Goal: Task Accomplishment & Management: Complete application form

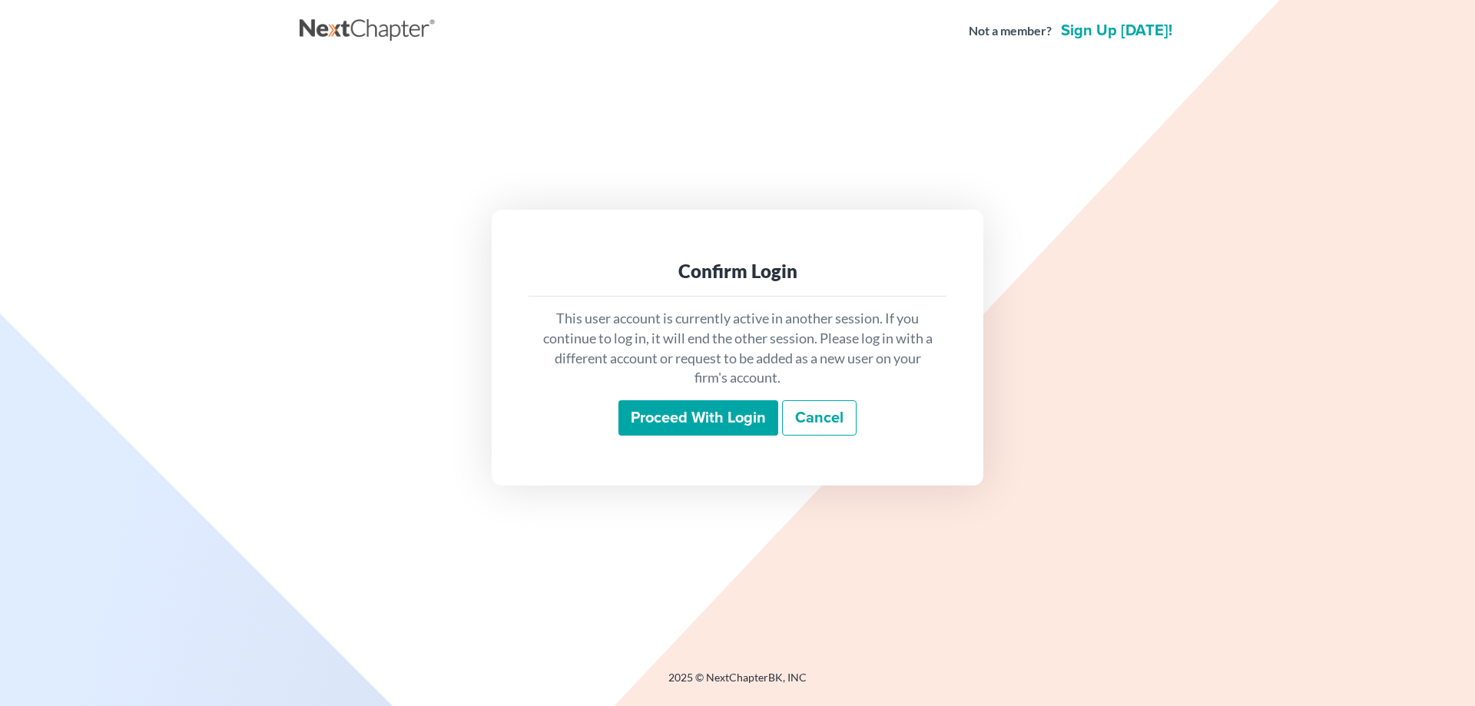
click at [694, 423] on input "Proceed with login" at bounding box center [698, 417] width 160 height 35
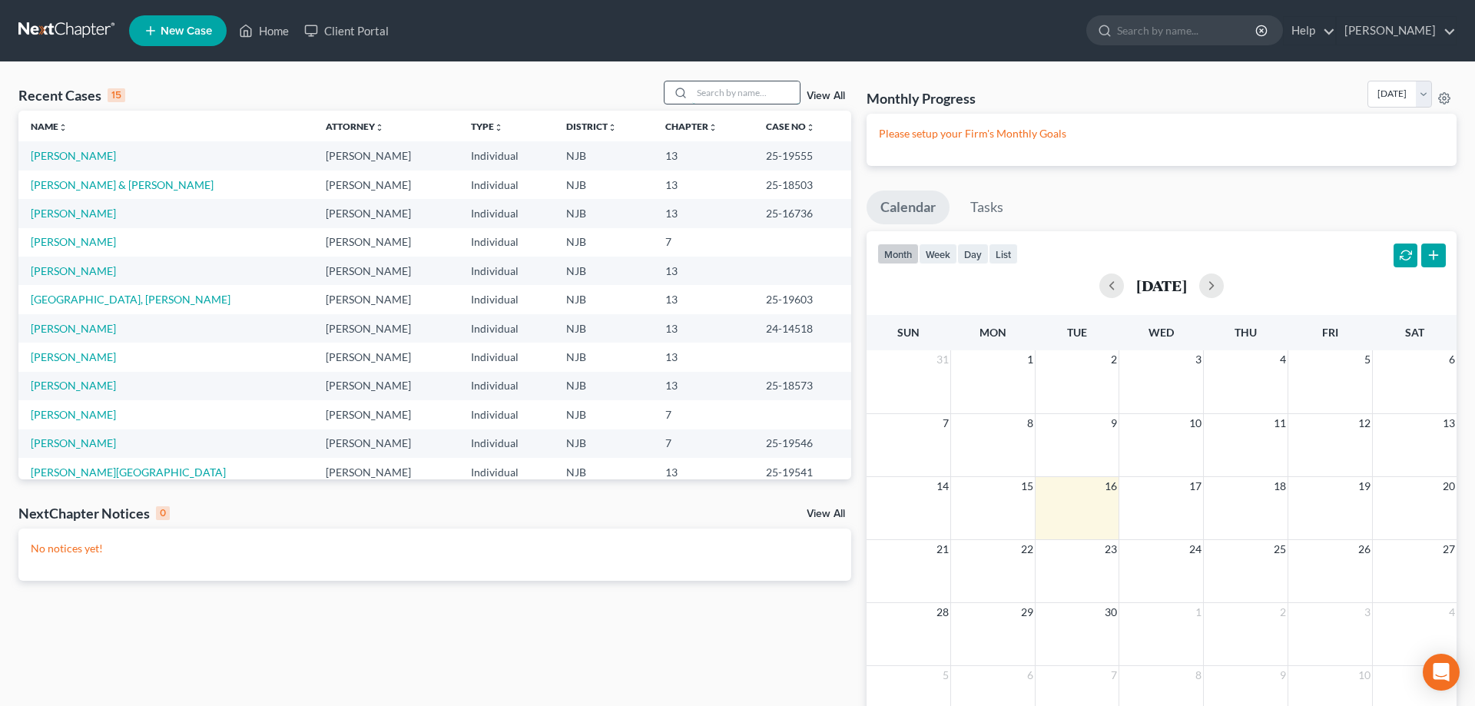
click at [712, 91] on input "search" at bounding box center [746, 92] width 108 height 22
type input "jones"
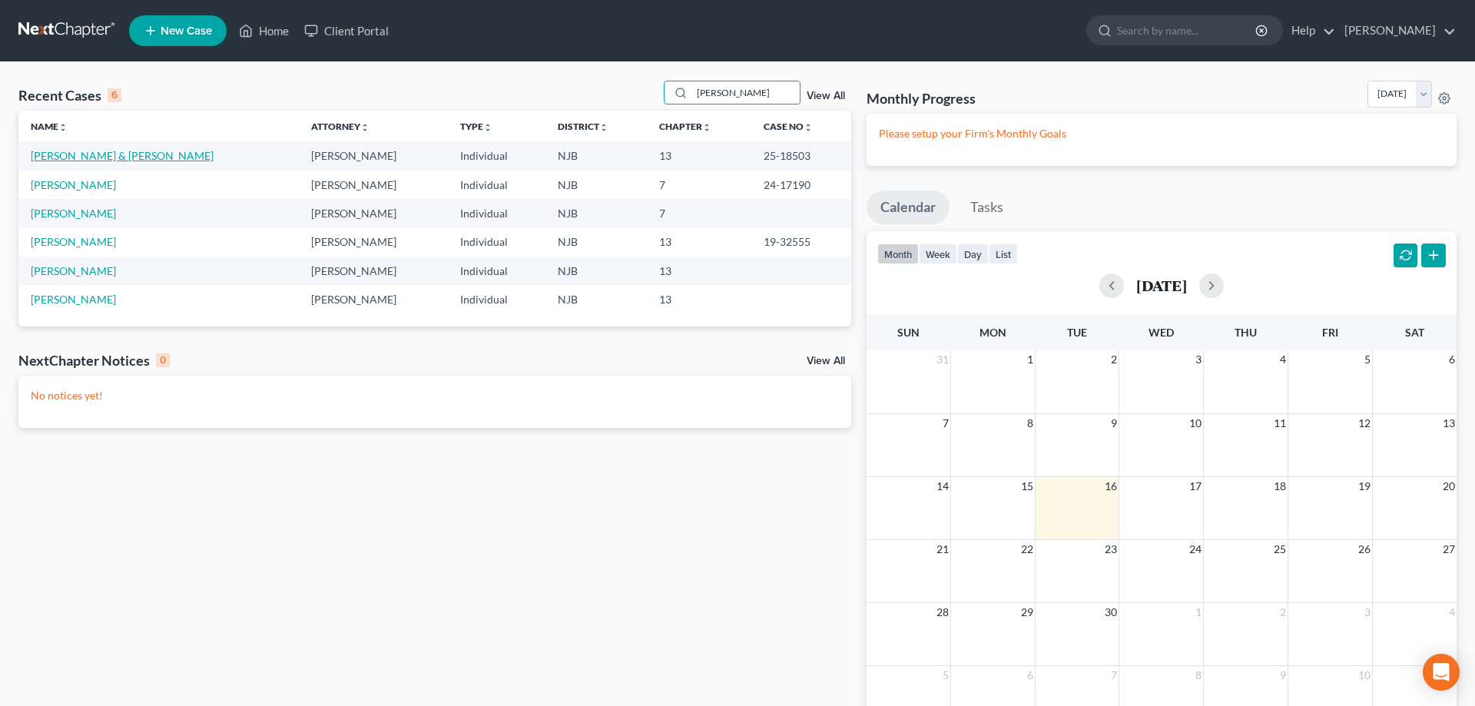
click at [63, 161] on link "Jones, Kyle & Ford, Christina" at bounding box center [122, 155] width 183 height 13
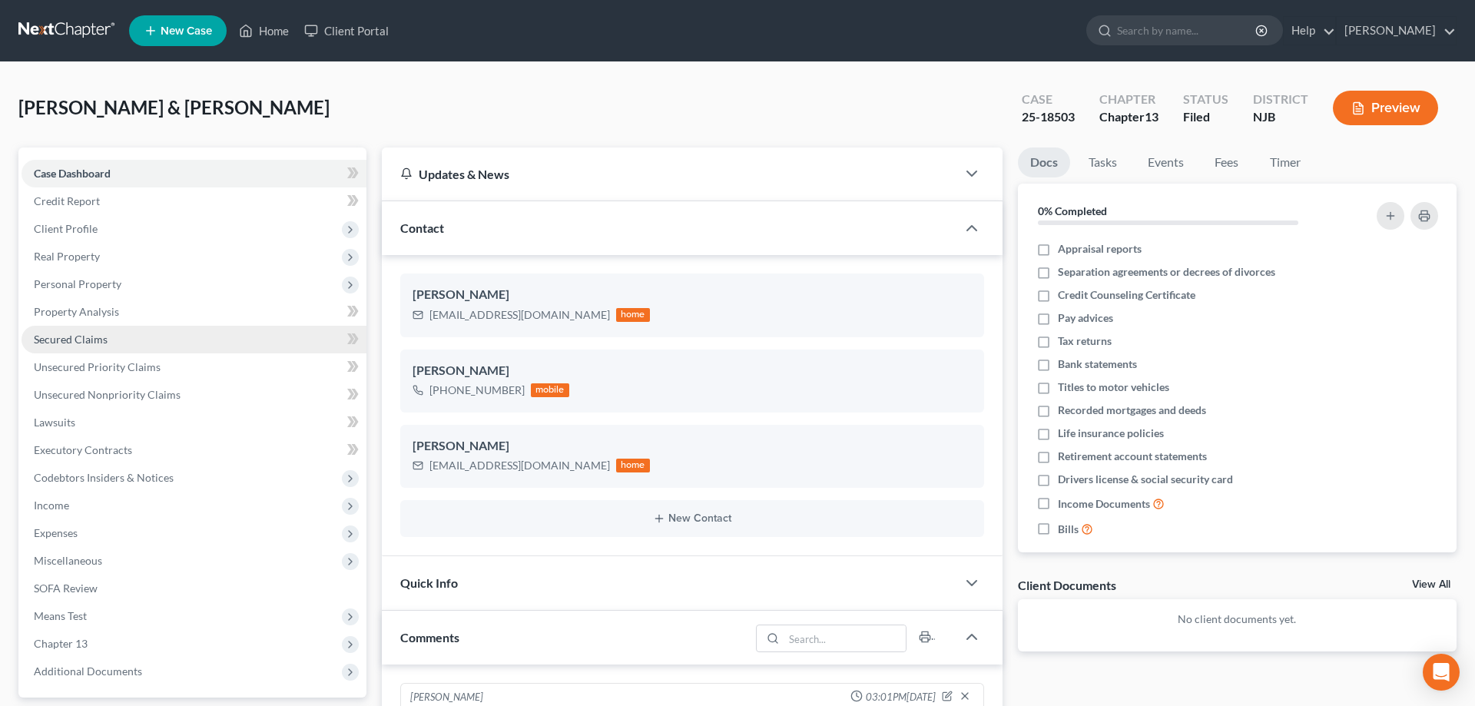
click at [91, 335] on span "Secured Claims" at bounding box center [71, 339] width 74 height 13
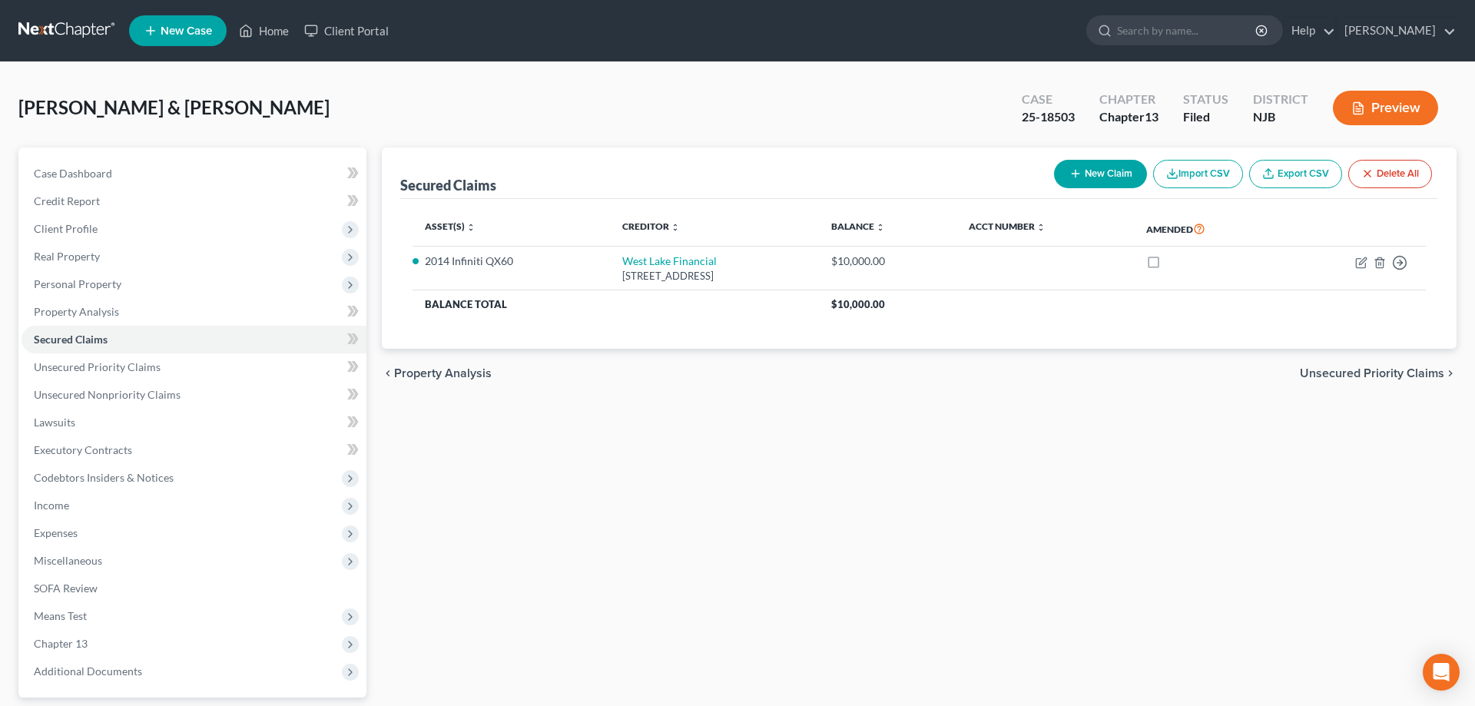
click at [1075, 178] on icon "button" at bounding box center [1075, 173] width 12 height 12
select select "2"
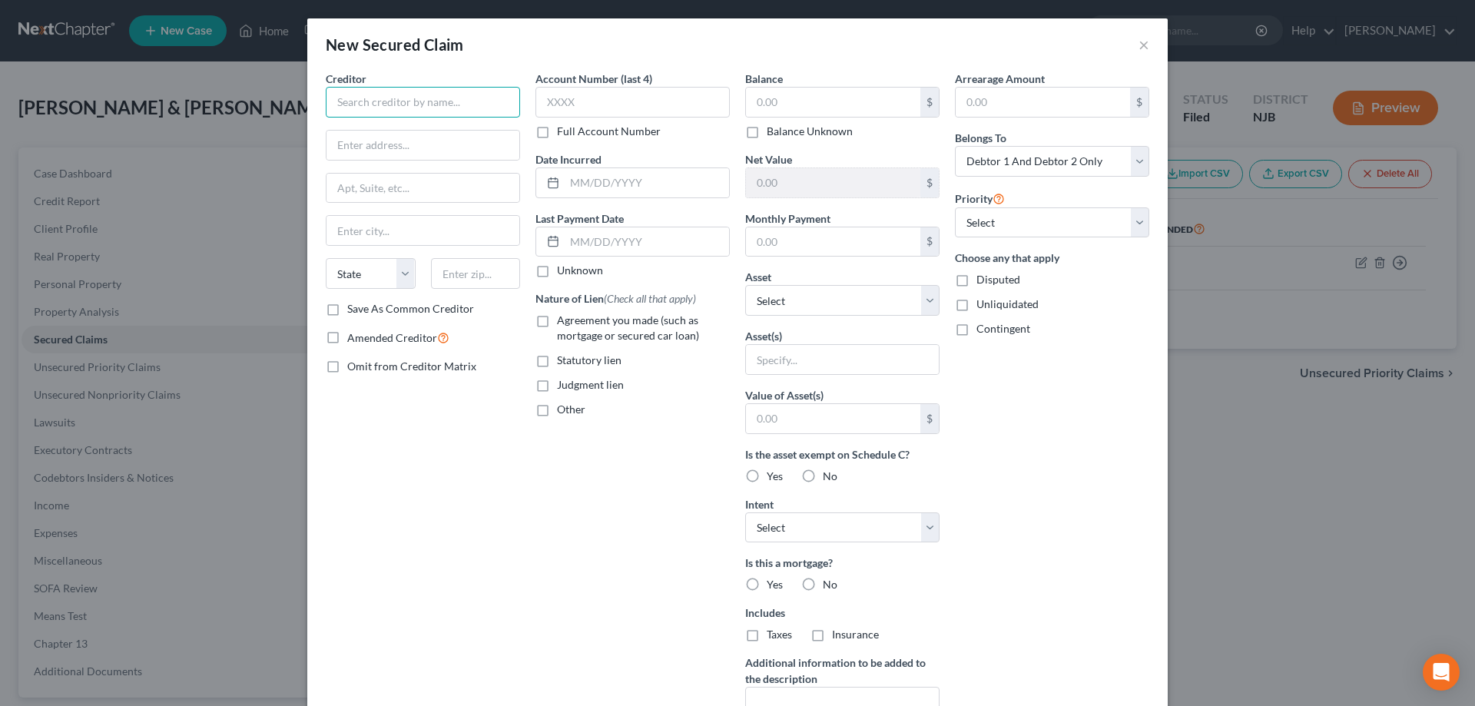
click at [400, 96] on input "text" at bounding box center [423, 102] width 194 height 31
type input "Loan Care"
click at [370, 149] on input "text" at bounding box center [423, 145] width 193 height 29
type input "367 Centara Way #2916"
click at [383, 185] on input "text" at bounding box center [423, 188] width 193 height 29
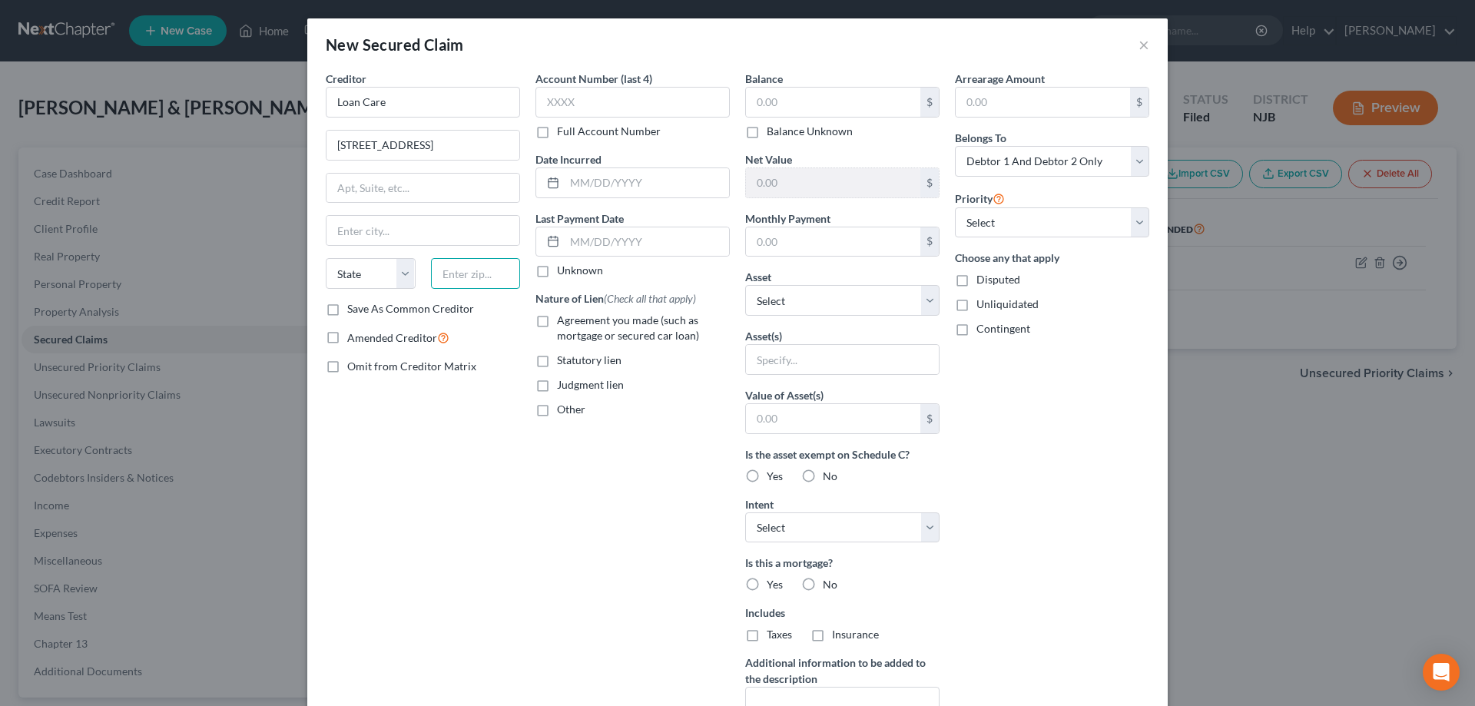
click at [465, 273] on input "text" at bounding box center [476, 273] width 90 height 31
type input "23452"
type input "Virginia Beach"
select select "48"
click at [462, 234] on input "Virginia Beach" at bounding box center [423, 230] width 193 height 29
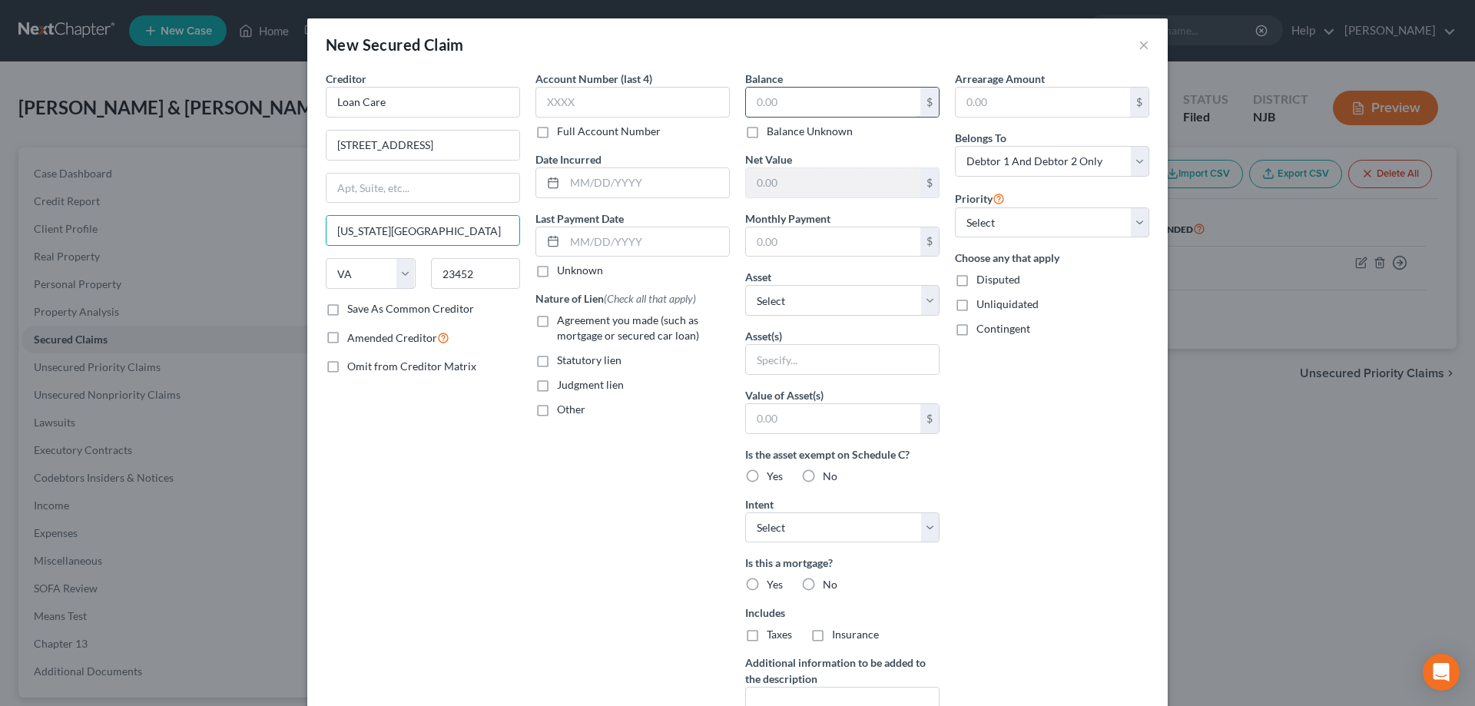
click at [827, 108] on input "text" at bounding box center [833, 102] width 174 height 29
type input "350,000"
drag, startPoint x: 809, startPoint y: 104, endPoint x: 744, endPoint y: 106, distance: 65.3
click at [746, 106] on input "350,000" at bounding box center [833, 102] width 174 height 29
type input "73,000"
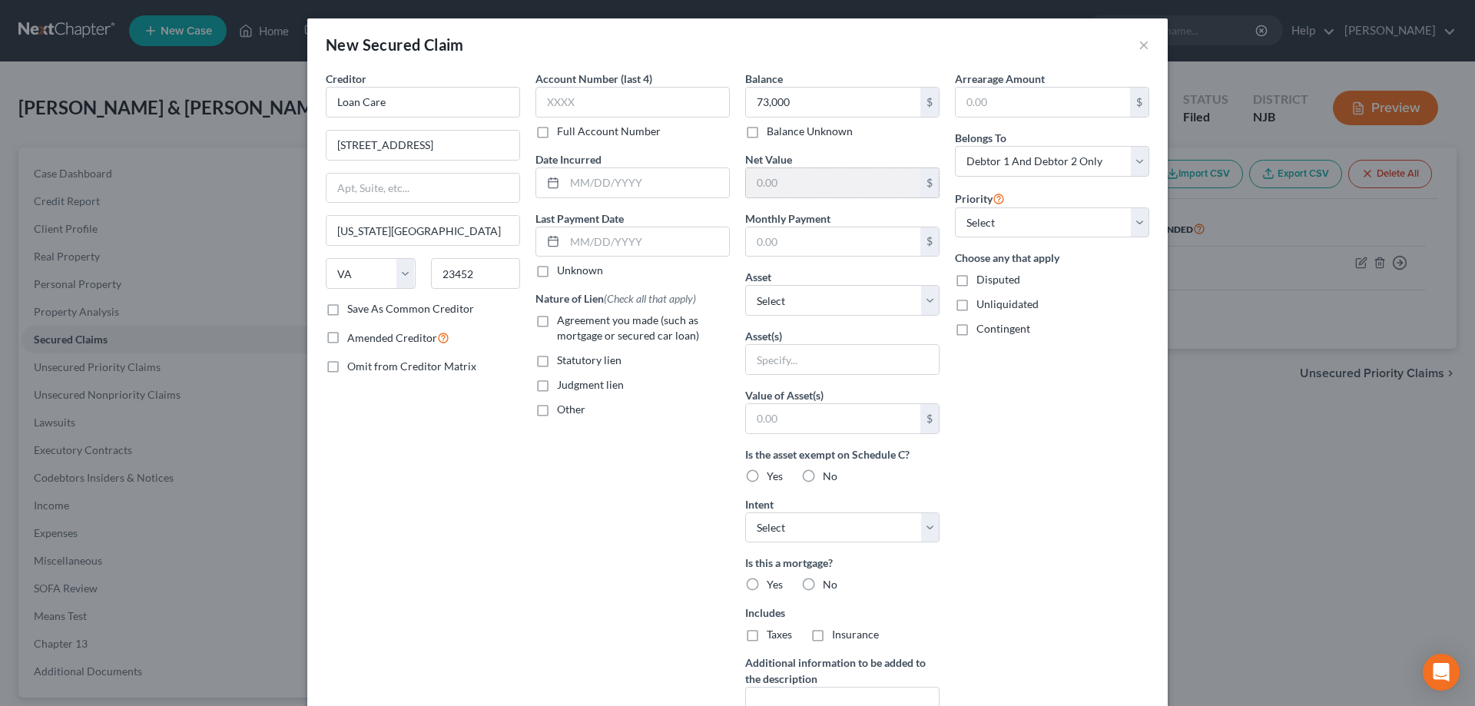
click at [767, 182] on input "text" at bounding box center [833, 182] width 174 height 29
click at [803, 181] on input "text" at bounding box center [833, 182] width 174 height 29
click at [802, 239] on input "text" at bounding box center [833, 241] width 174 height 29
click at [791, 194] on input "text" at bounding box center [833, 182] width 174 height 29
click at [688, 440] on div "Account Number (last 4) Full Account Number Date Incurred Last Payment Date Unk…" at bounding box center [633, 413] width 210 height 685
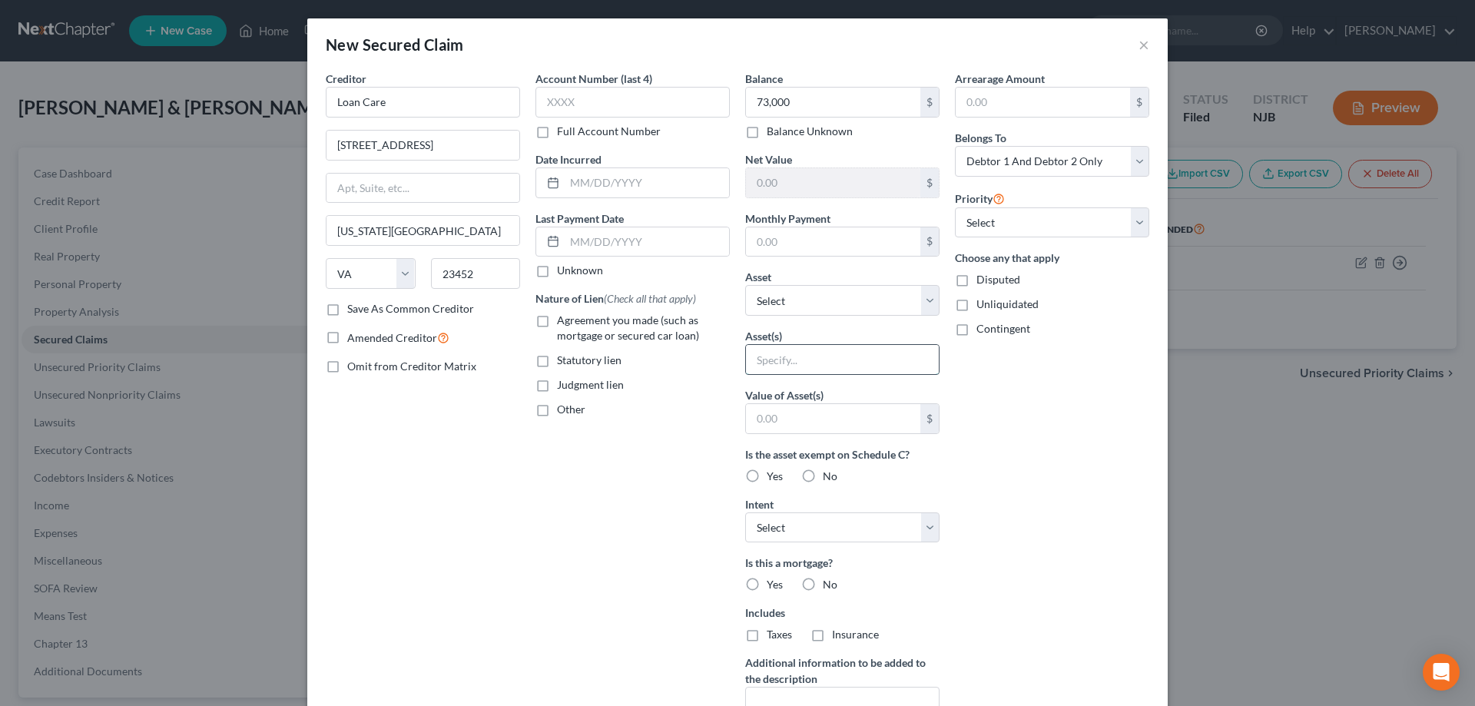
click at [787, 360] on input "text" at bounding box center [842, 359] width 193 height 29
click at [745, 285] on select "Select Other Multiple Assets State ($900-used up) (owed to debtor) - $0.0 Jewel…" at bounding box center [842, 300] width 194 height 31
select select "18"
click option "31 Dorset Ave - $215000.0" at bounding box center [0, 0] width 0 height 0
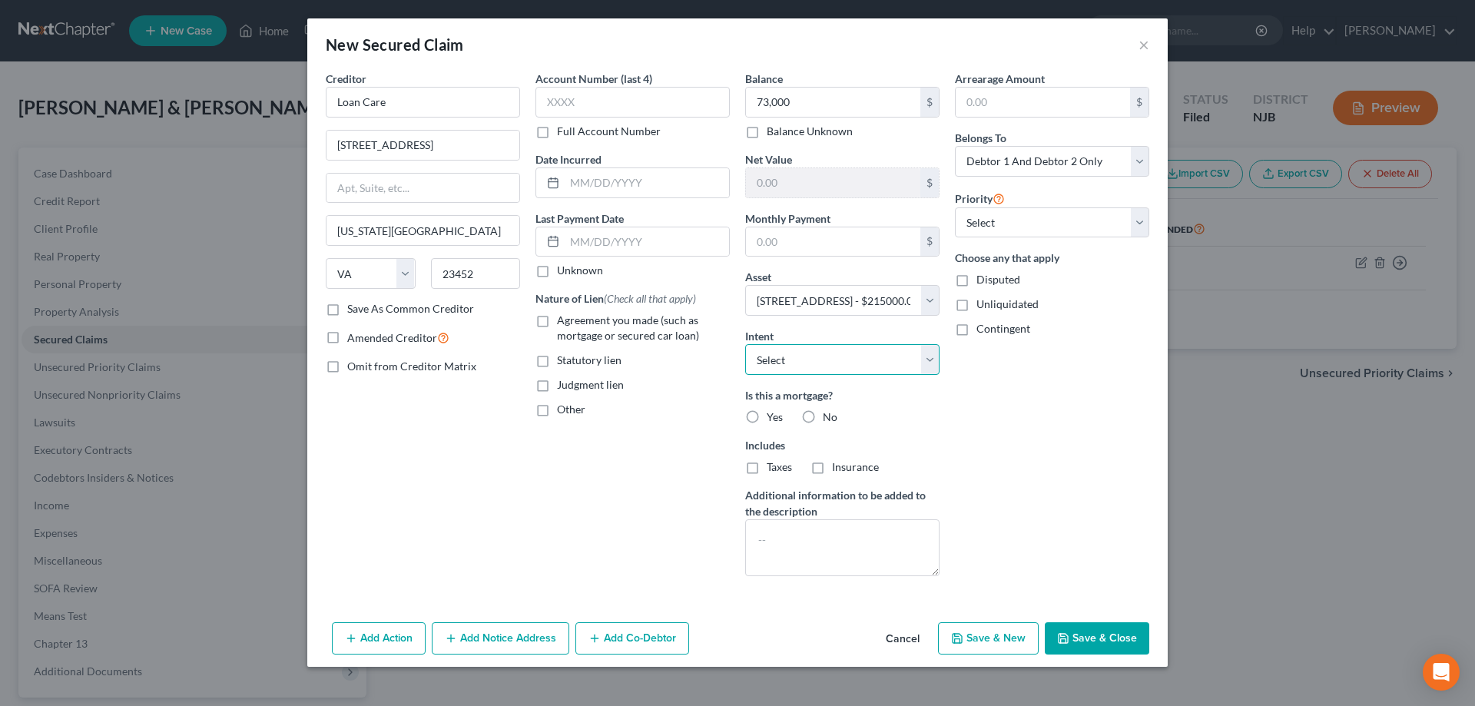
click at [745, 344] on select "Select Surrender Redeem Reaffirm Avoid Other" at bounding box center [842, 359] width 194 height 31
select select "4"
click option "Other" at bounding box center [0, 0] width 0 height 0
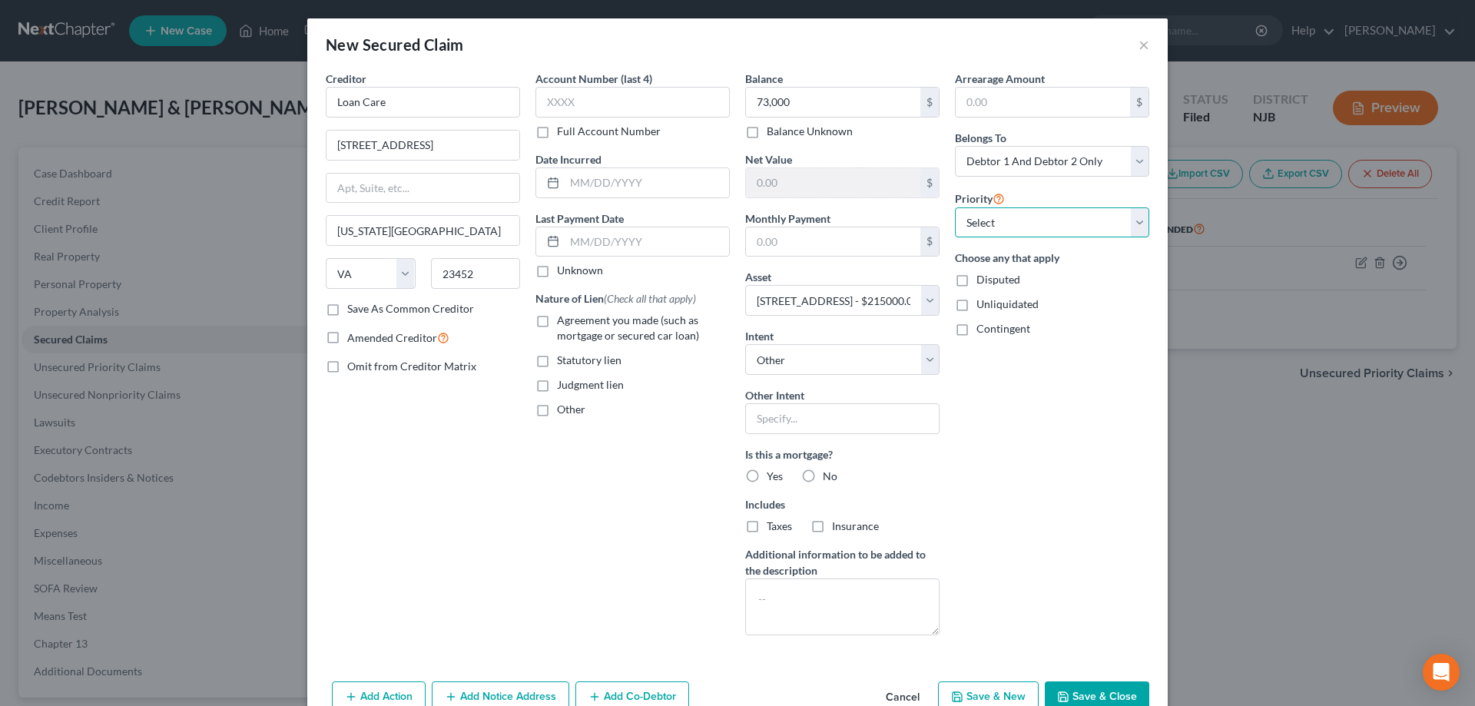
click at [955, 207] on select "Select 1st 2nd 3rd 4th 5th 6th 7th 8th 9th 10th 11th 12th 13th 14th 15th 16th 1…" at bounding box center [1052, 222] width 194 height 31
select select "0"
click option "1st" at bounding box center [0, 0] width 0 height 0
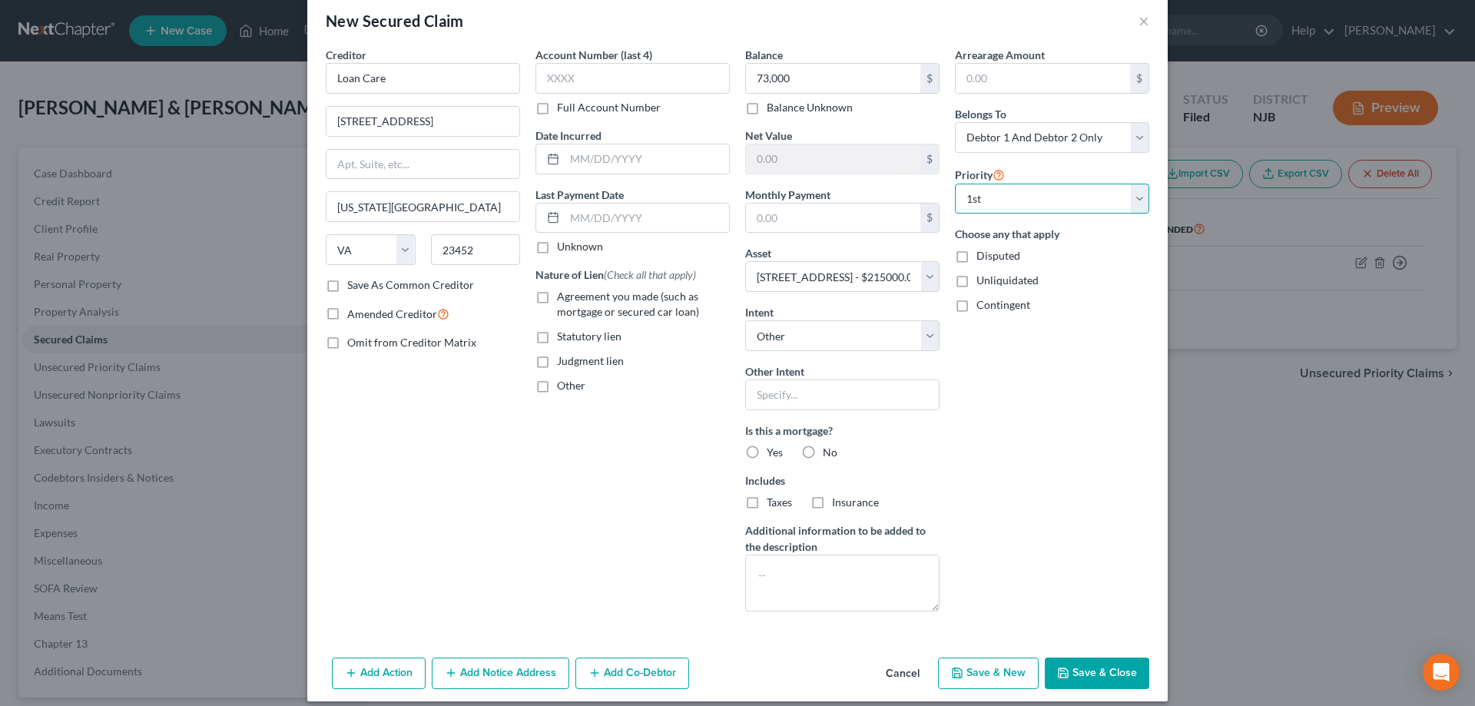
scroll to position [38, 0]
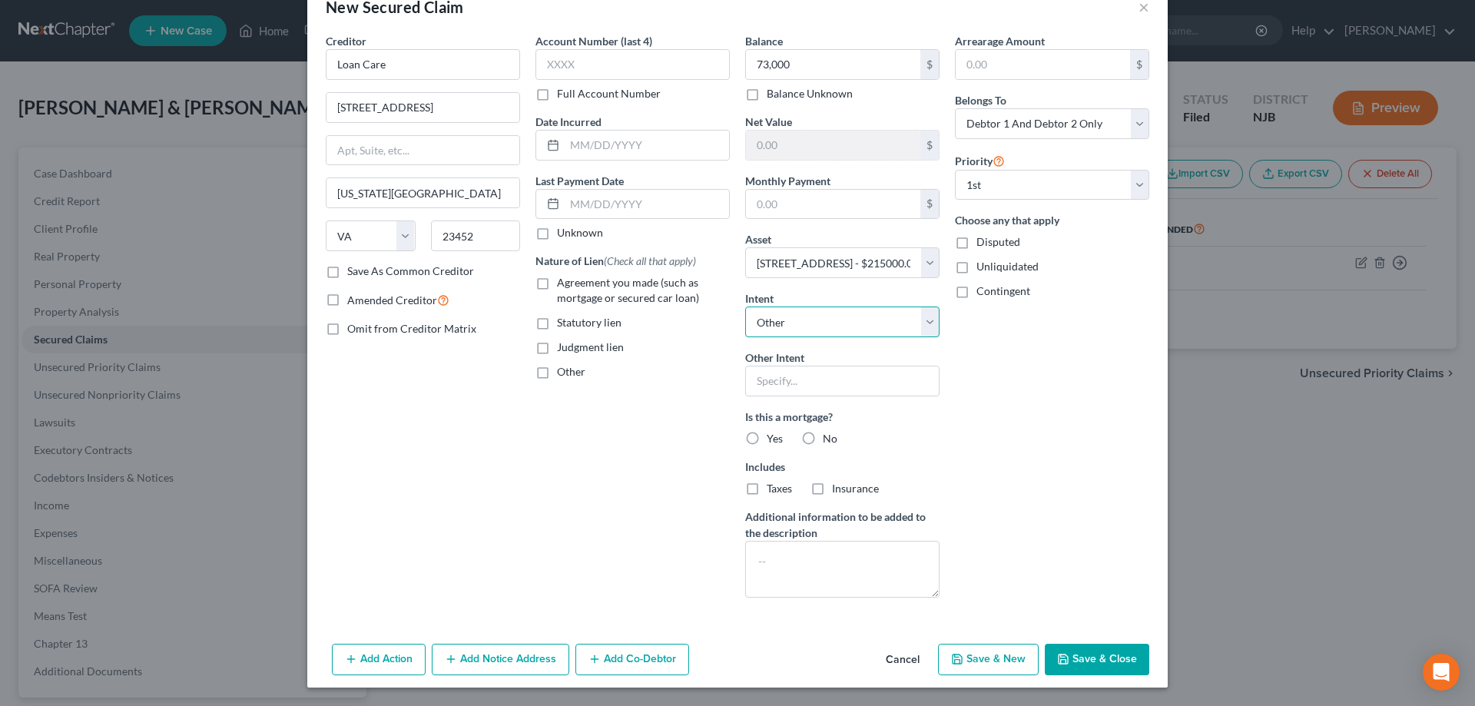
click at [745, 307] on select "Select Surrender Redeem Reaffirm Avoid Other" at bounding box center [842, 322] width 194 height 31
click option "Other" at bounding box center [0, 0] width 0 height 0
click at [790, 383] on input "text" at bounding box center [842, 381] width 194 height 31
type input "retain"
click at [767, 438] on label "Yes" at bounding box center [775, 438] width 16 height 15
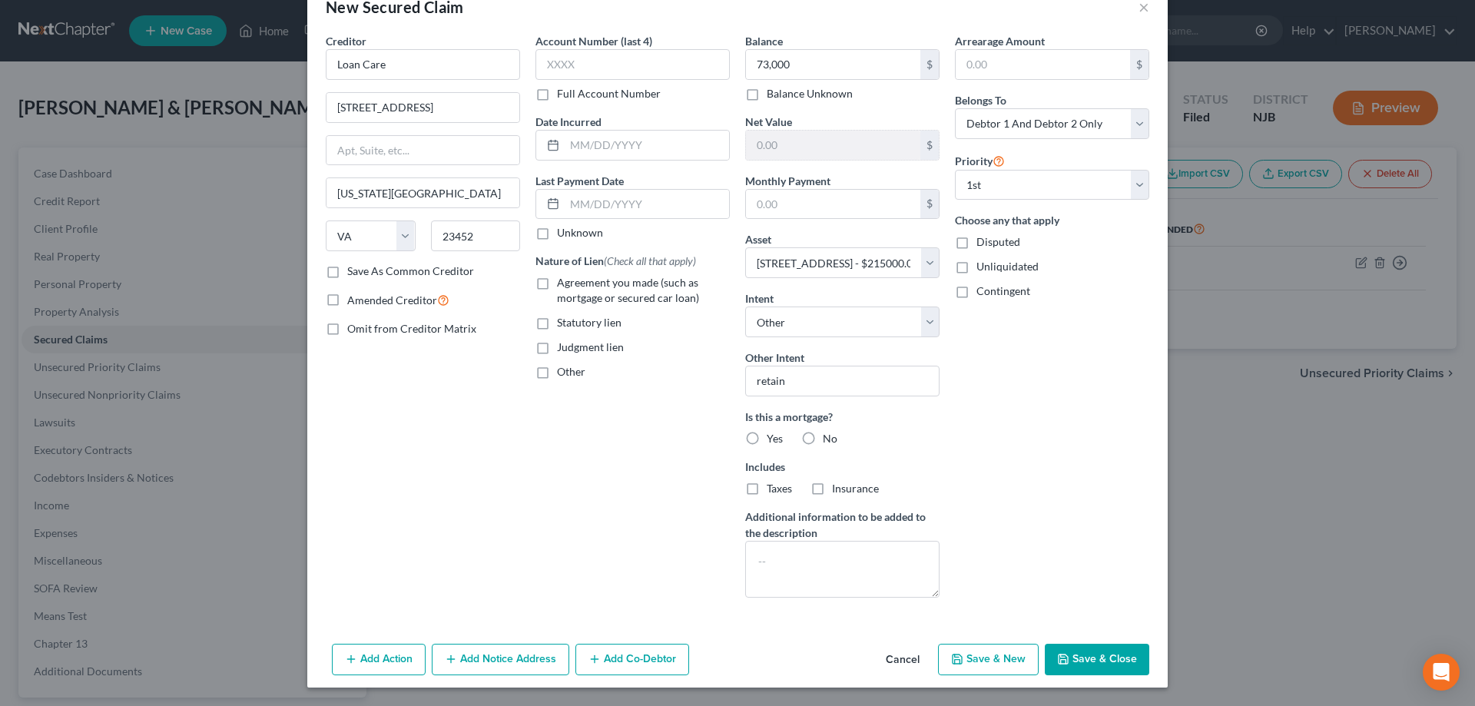
click at [773, 438] on input "Yes" at bounding box center [778, 436] width 10 height 10
radio input "true"
click at [767, 492] on label "Taxes" at bounding box center [779, 488] width 25 height 15
click at [773, 491] on input "Taxes" at bounding box center [778, 486] width 10 height 10
checkbox input "true"
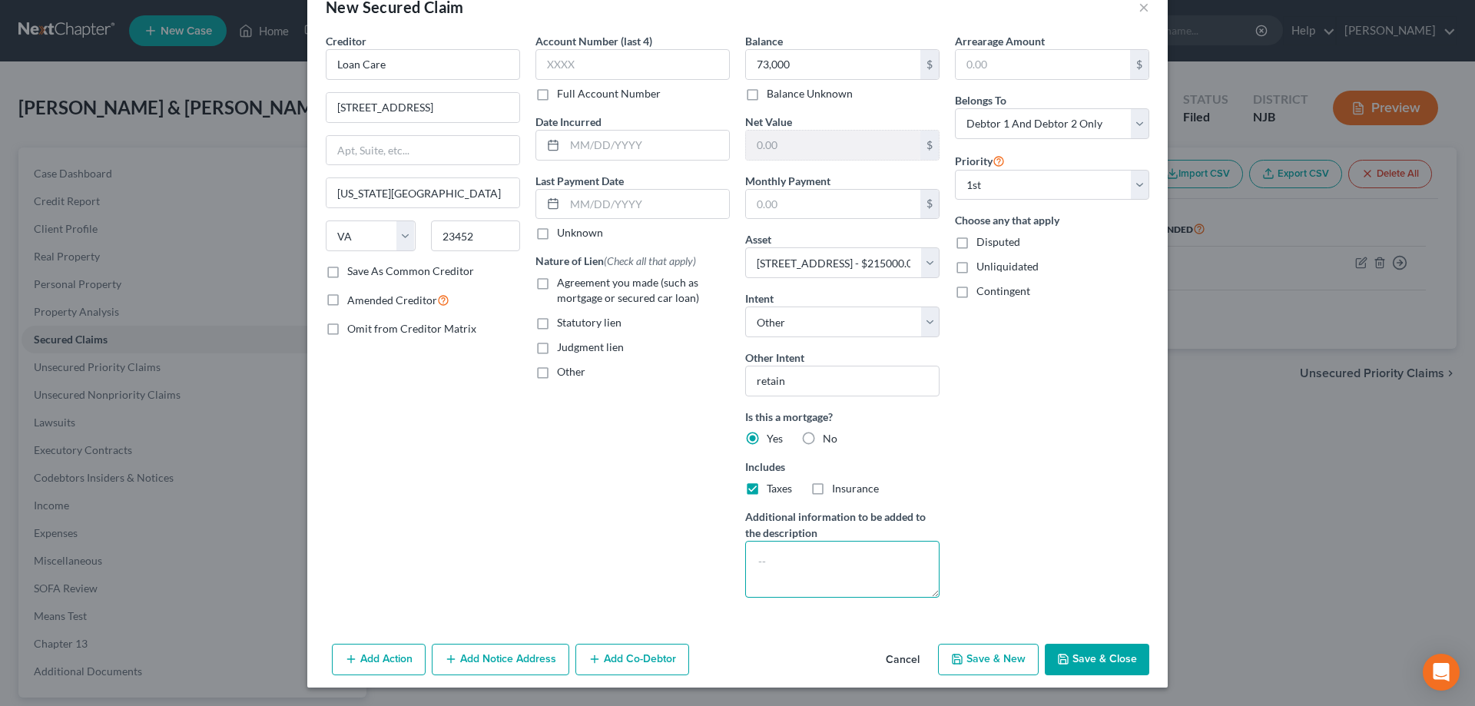
click at [795, 555] on textarea at bounding box center [842, 569] width 194 height 57
type textarea "1st mortgage"
click at [1069, 651] on button "Save & Close" at bounding box center [1097, 660] width 104 height 32
select select
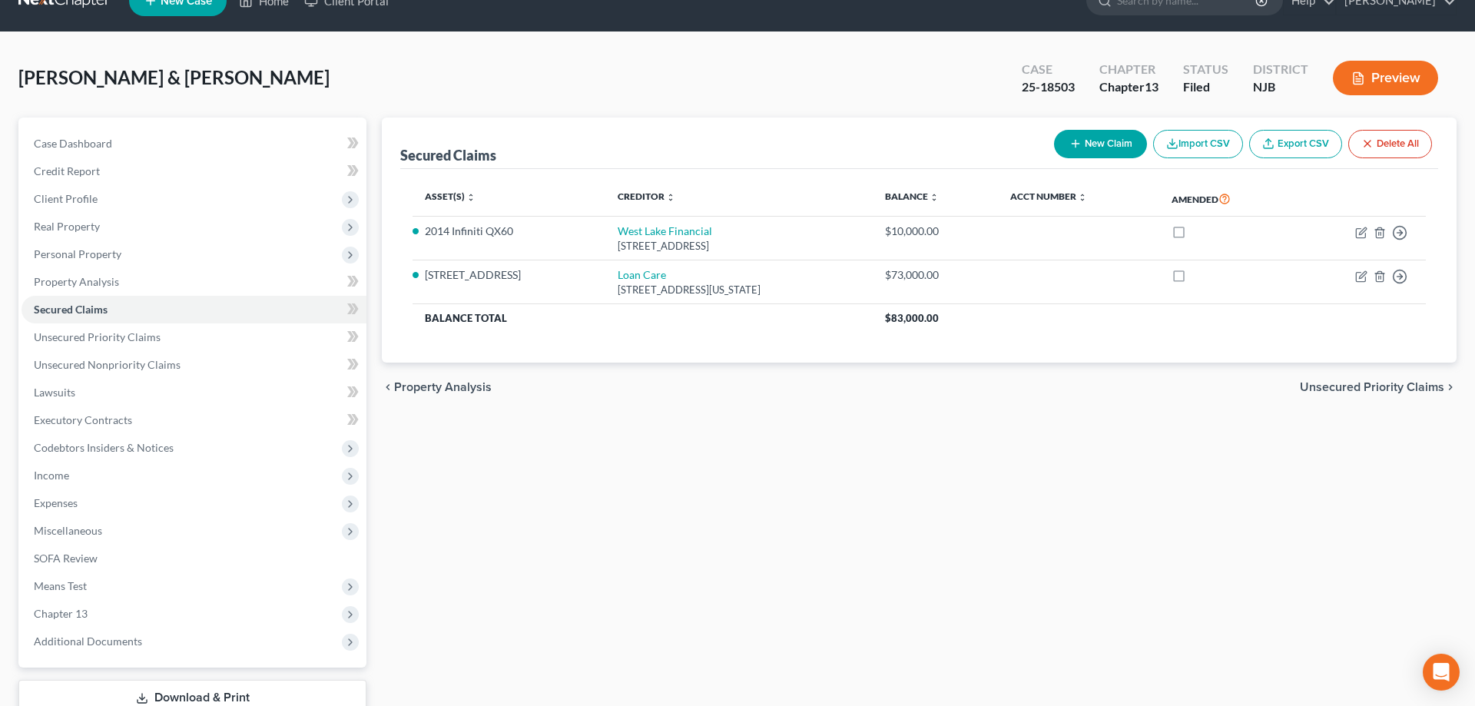
scroll to position [0, 0]
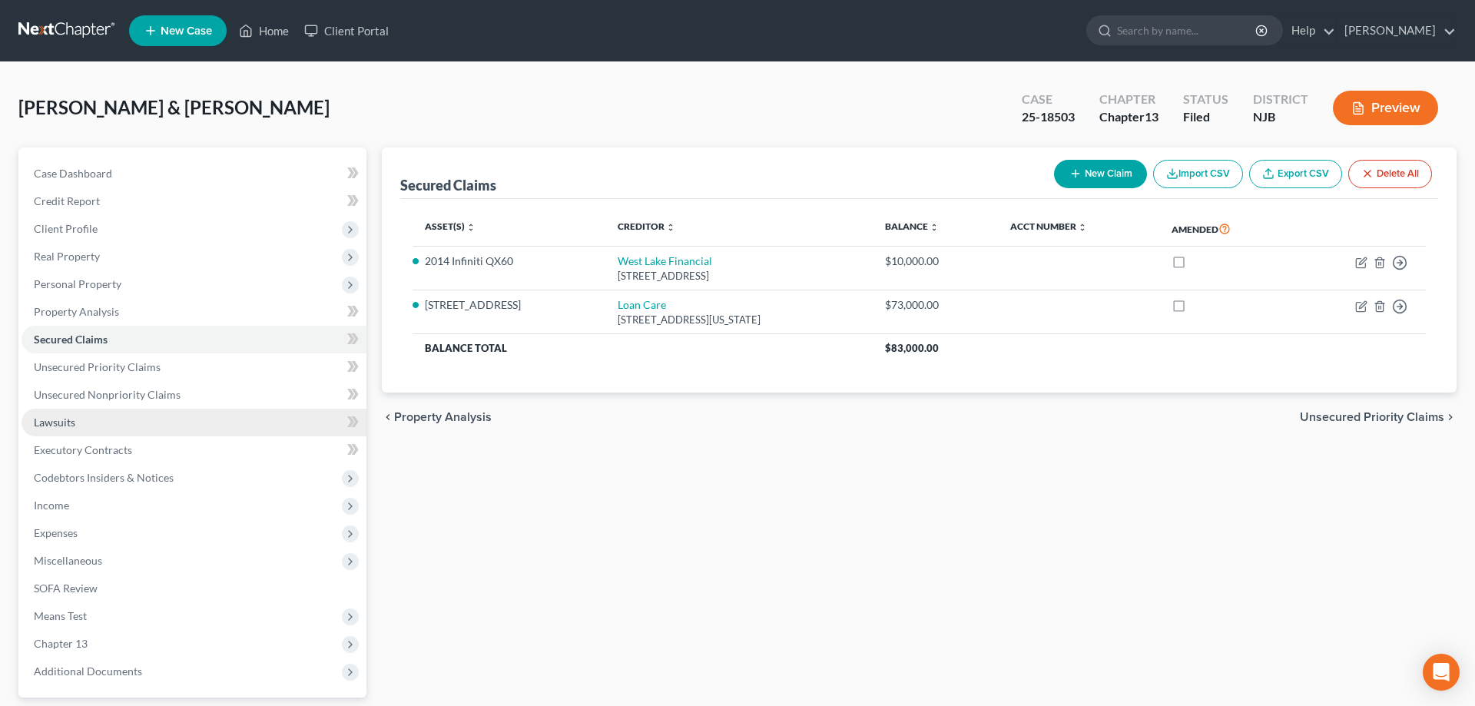
click at [69, 429] on link "Lawsuits" at bounding box center [194, 423] width 345 height 28
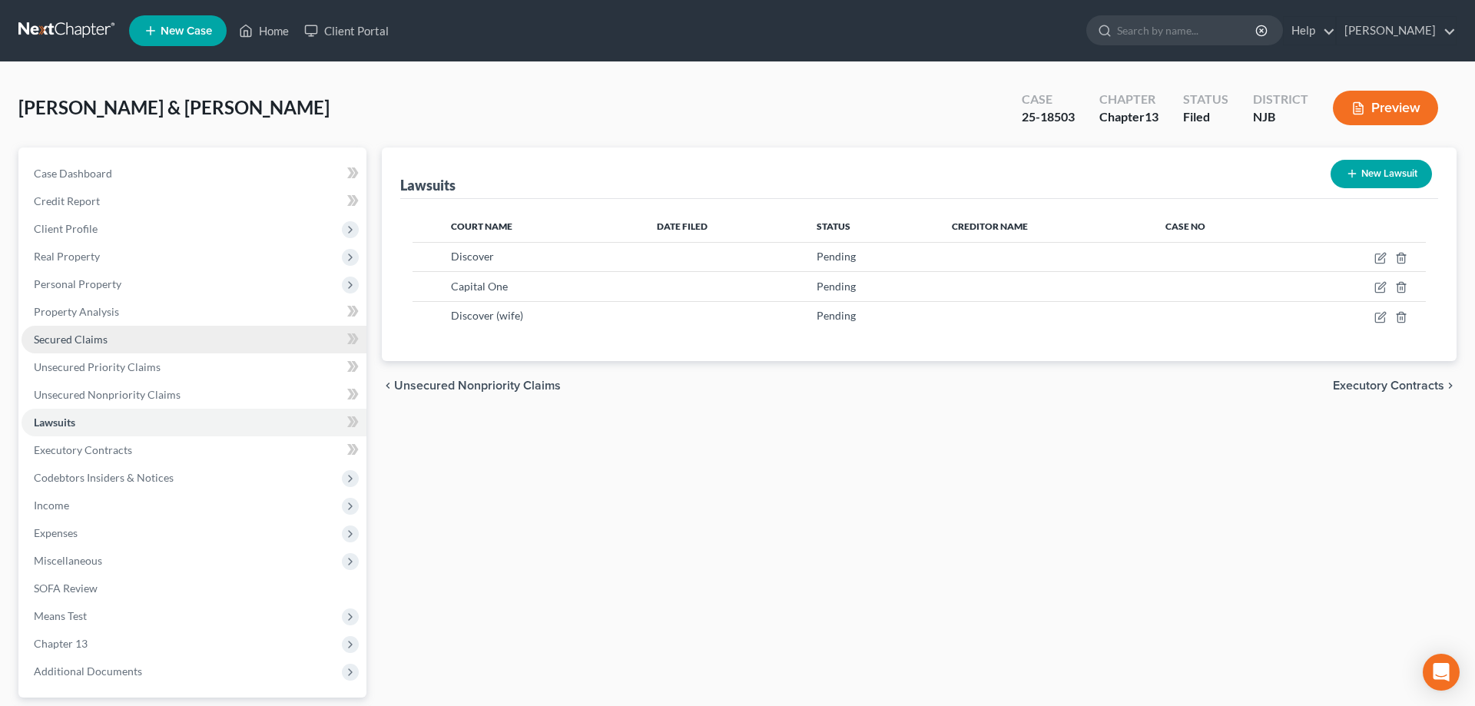
click at [90, 335] on span "Secured Claims" at bounding box center [71, 339] width 74 height 13
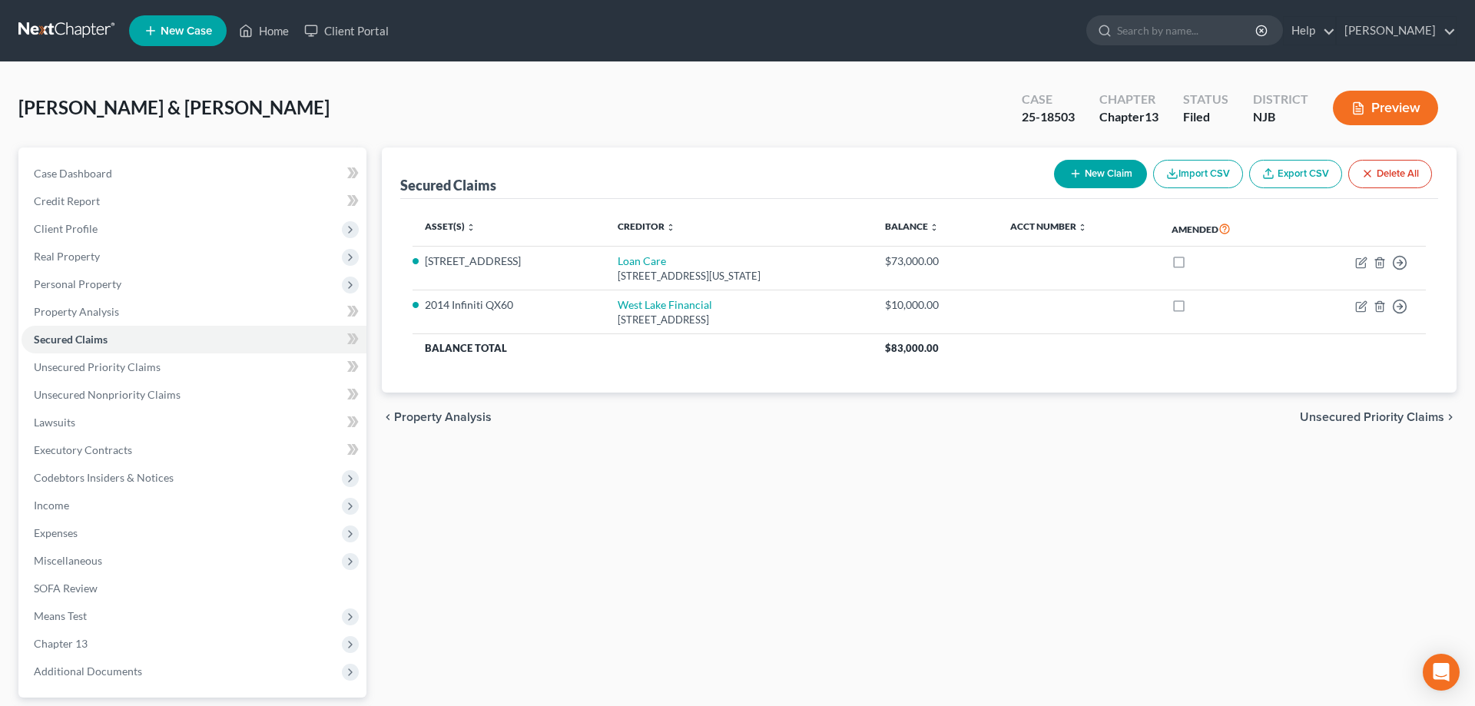
click at [1102, 169] on button "New Claim" at bounding box center [1100, 174] width 93 height 28
select select "0"
select select "2"
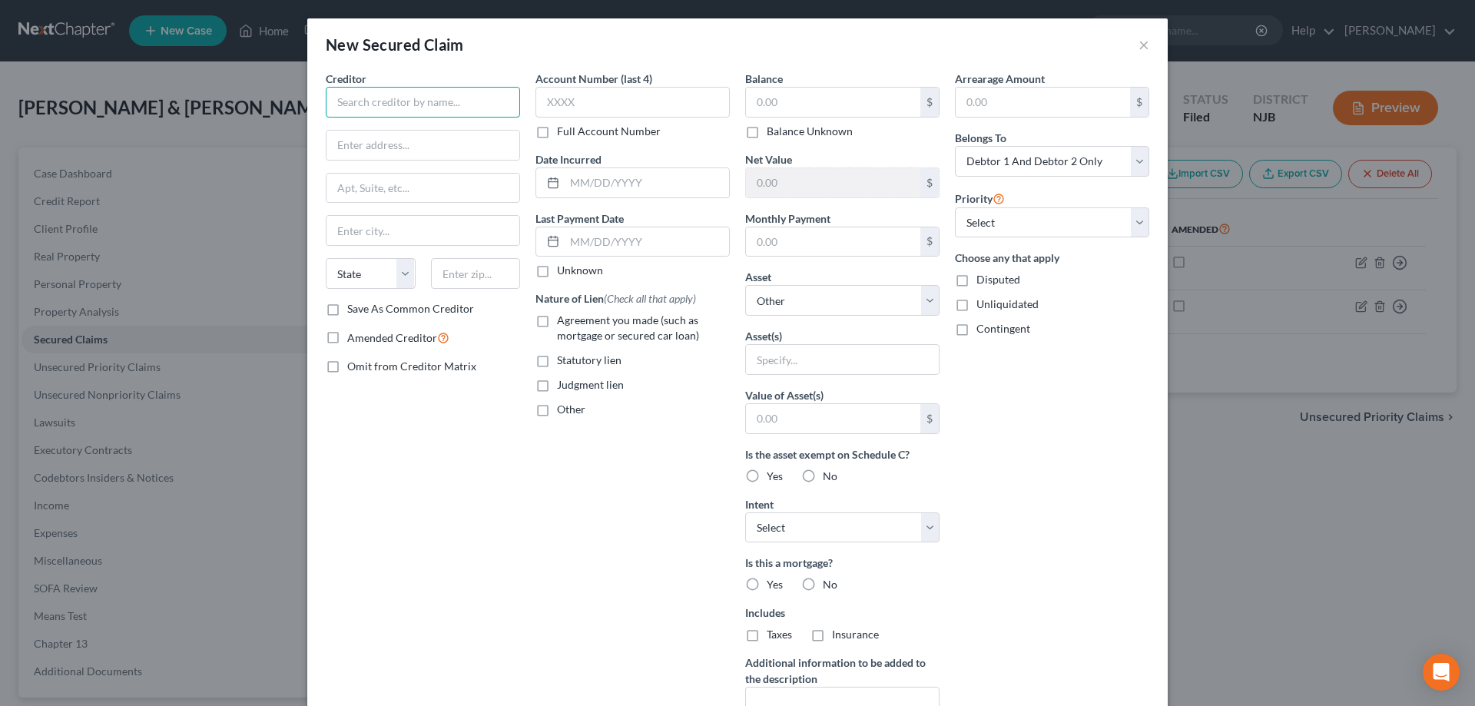
click at [452, 102] on input "text" at bounding box center [423, 102] width 194 height 31
type input "Cenlar"
click at [401, 150] on input "text" at bounding box center [423, 145] width 193 height 29
type input "7 Graphics Drive"
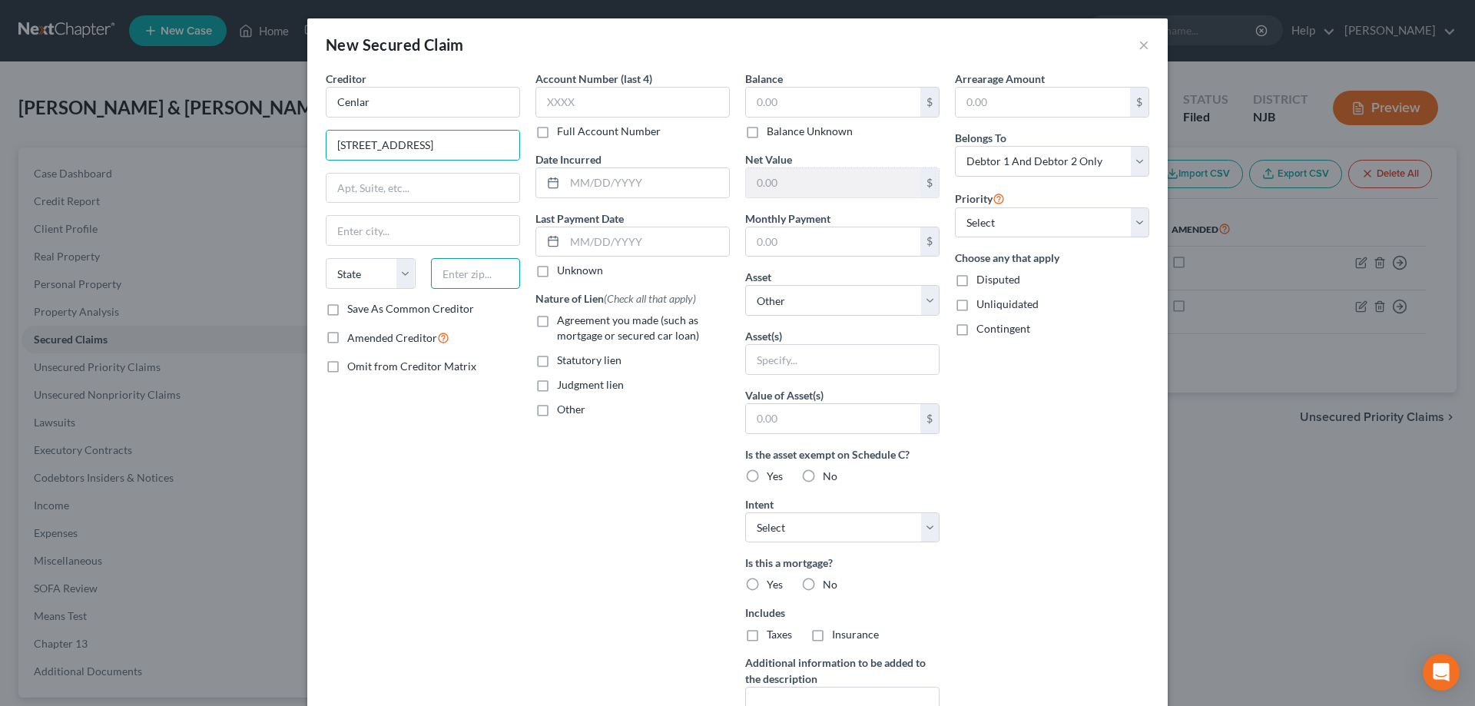
click at [480, 288] on input "text" at bounding box center [476, 273] width 90 height 31
type input "08628"
type input "Trenton"
select select "33"
click at [783, 104] on input "text" at bounding box center [833, 102] width 174 height 29
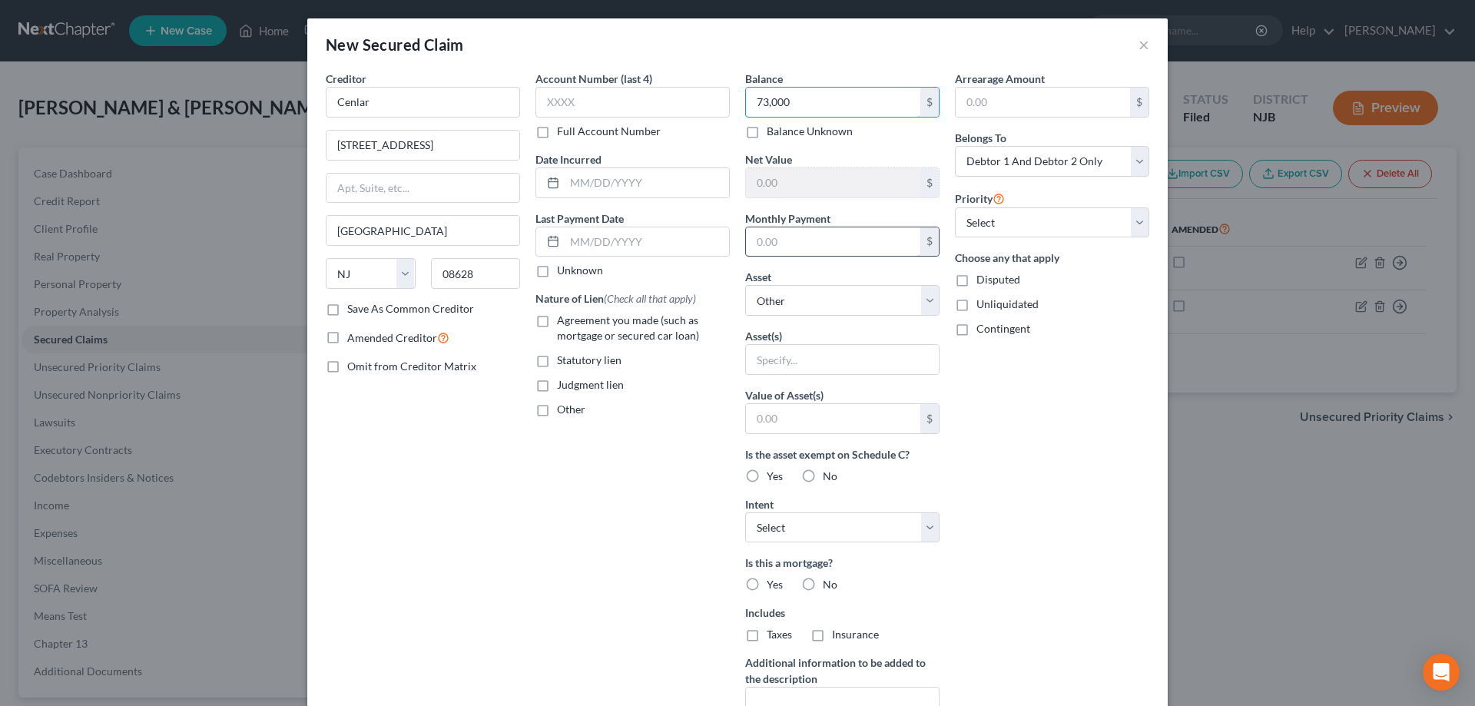
type input "73,000"
click at [782, 249] on input "text" at bounding box center [833, 241] width 174 height 29
click at [745, 285] on select "Select Other Multiple Assets State ($900-used up) (owed to debtor) - $0.0 Jewel…" at bounding box center [842, 300] width 194 height 31
select select "18"
click option "31 Dorset Ave - $215000.0" at bounding box center [0, 0] width 0 height 0
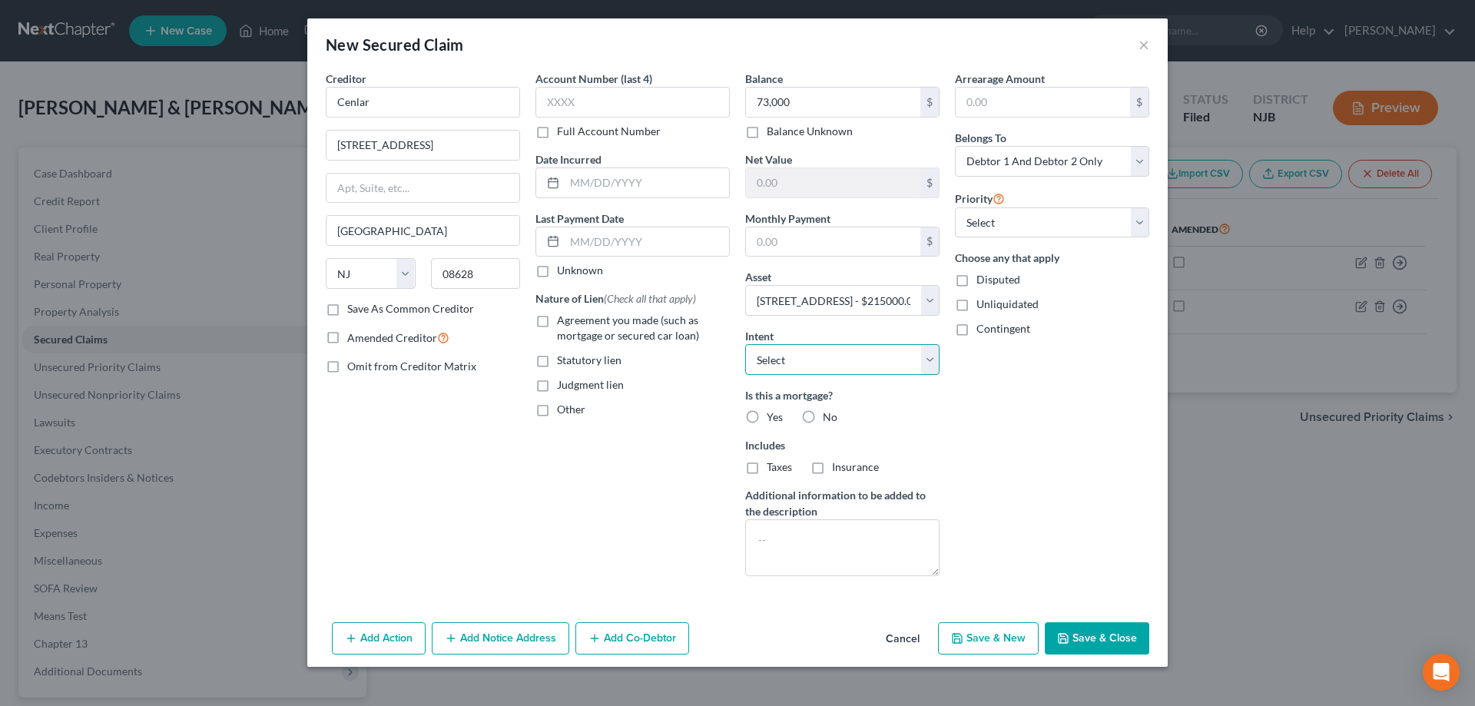
click at [745, 344] on select "Select Surrender Redeem Reaffirm Avoid Other" at bounding box center [842, 359] width 194 height 31
select select "4"
click option "Other" at bounding box center [0, 0] width 0 height 0
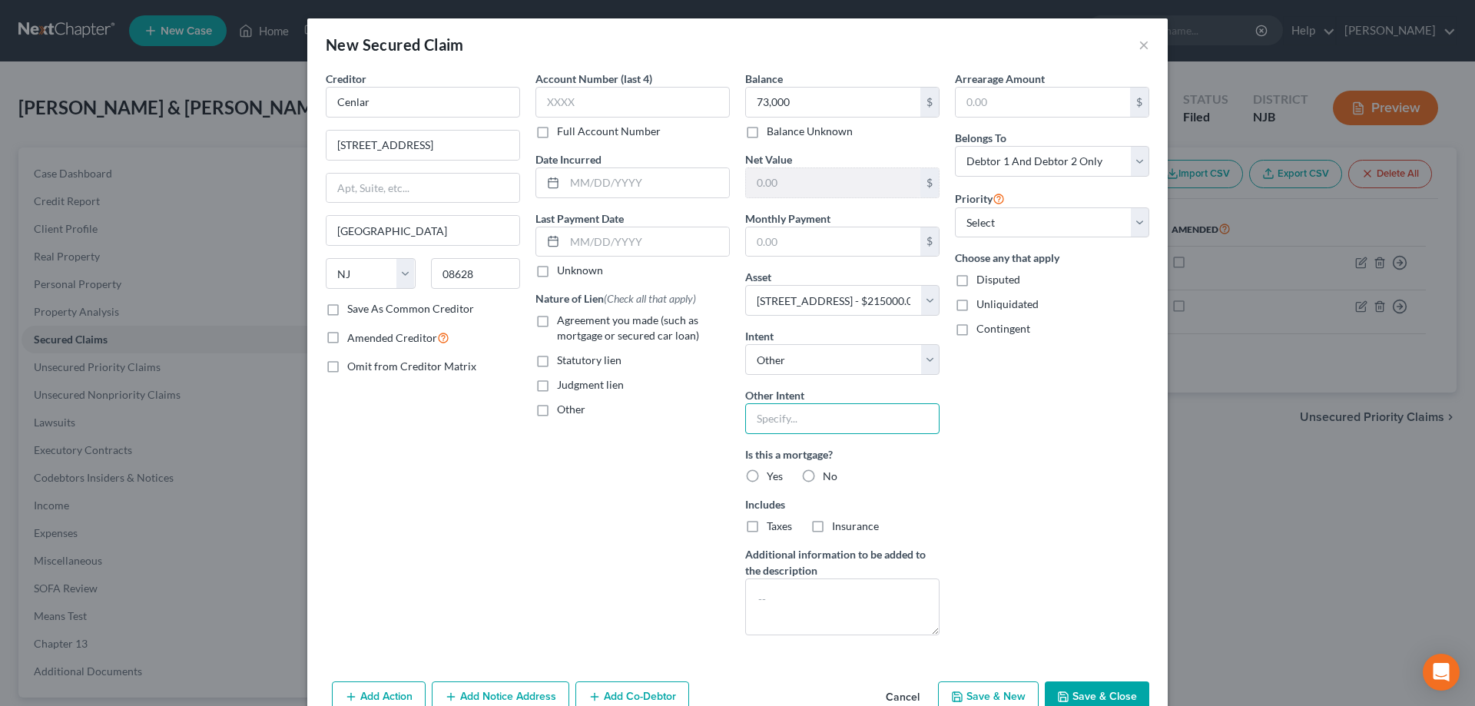
click at [792, 426] on input "text" at bounding box center [842, 418] width 194 height 31
type input "reatain"
click at [767, 476] on label "Yes" at bounding box center [775, 476] width 16 height 15
click at [773, 476] on input "Yes" at bounding box center [778, 474] width 10 height 10
radio input "true"
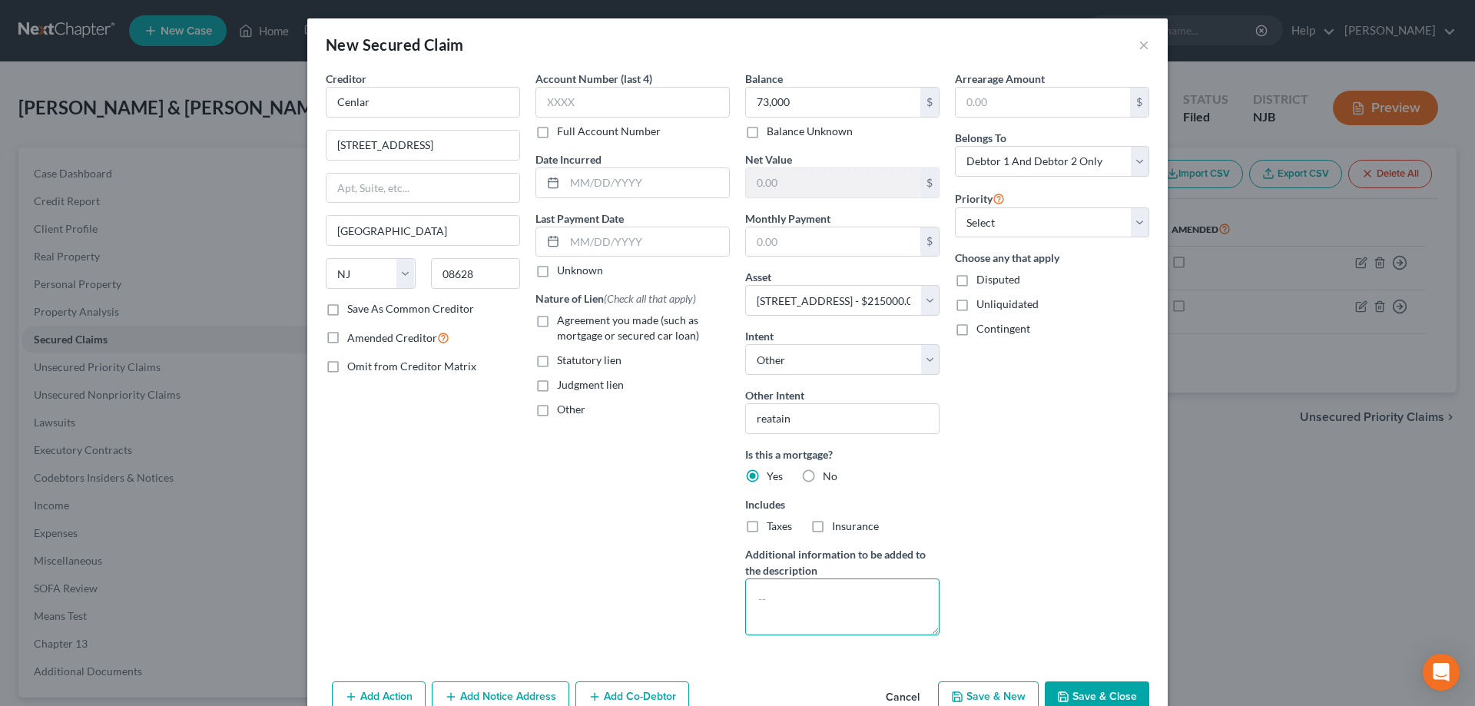
click at [763, 595] on textarea at bounding box center [842, 606] width 194 height 57
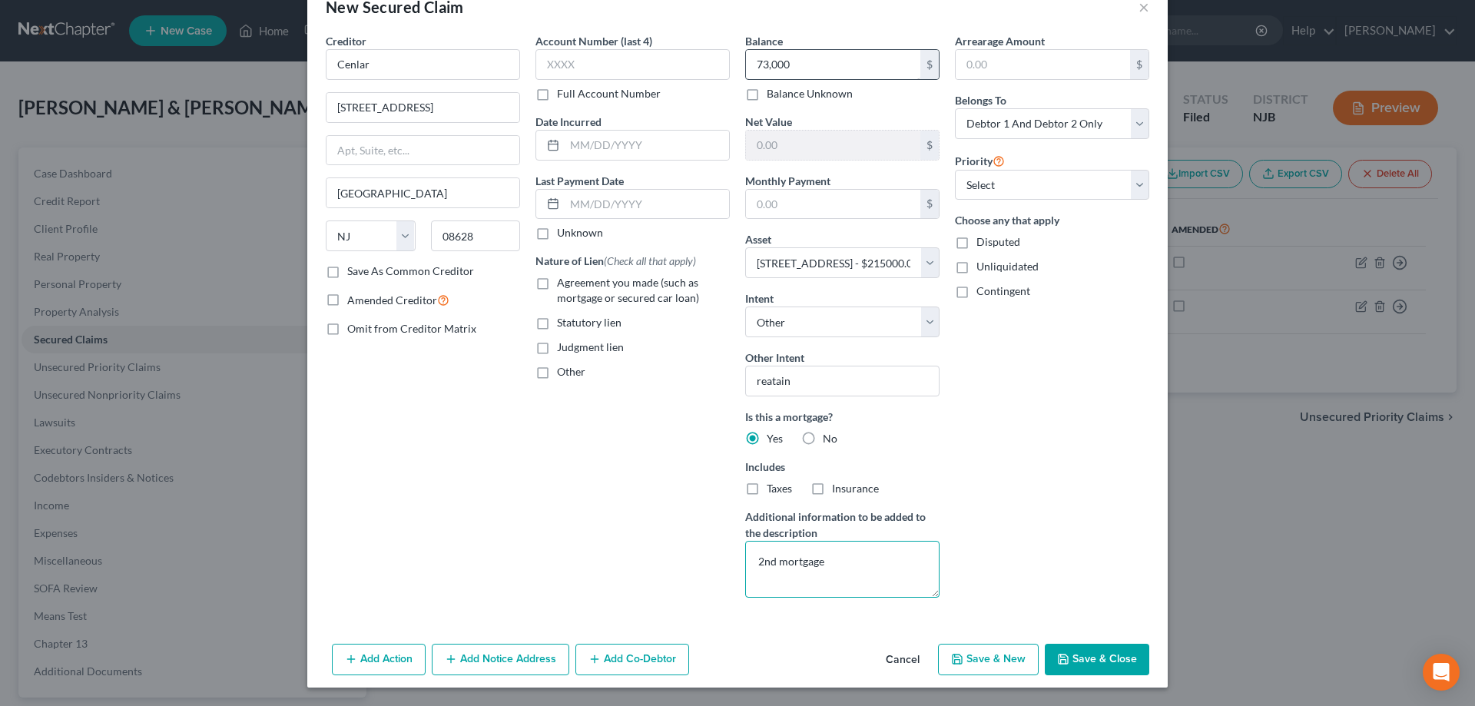
type textarea "2nd mortgage"
drag, startPoint x: 805, startPoint y: 65, endPoint x: 784, endPoint y: 65, distance: 21.5
click at [784, 65] on input "73,000" at bounding box center [833, 64] width 174 height 29
click at [830, 73] on input "73,000" at bounding box center [833, 64] width 174 height 29
drag, startPoint x: 830, startPoint y: 73, endPoint x: 748, endPoint y: 64, distance: 82.7
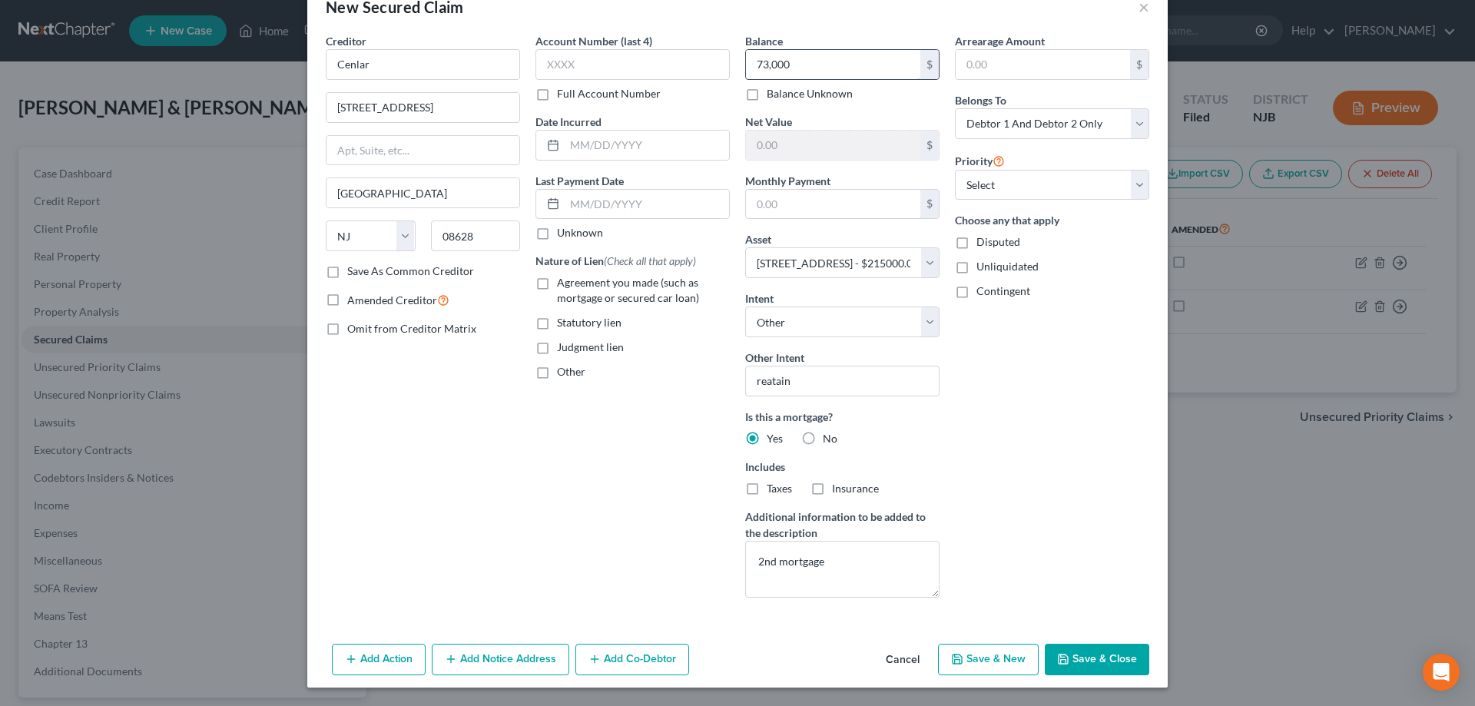
click at [748, 64] on input "73,000" at bounding box center [833, 64] width 174 height 29
click at [557, 285] on label "Agreement you made (such as mortgage or secured car loan)" at bounding box center [643, 290] width 173 height 31
click at [563, 285] on input "Agreement you made (such as mortgage or secured car loan)" at bounding box center [568, 280] width 10 height 10
checkbox input "true"
drag, startPoint x: 837, startPoint y: 565, endPoint x: 723, endPoint y: 564, distance: 114.5
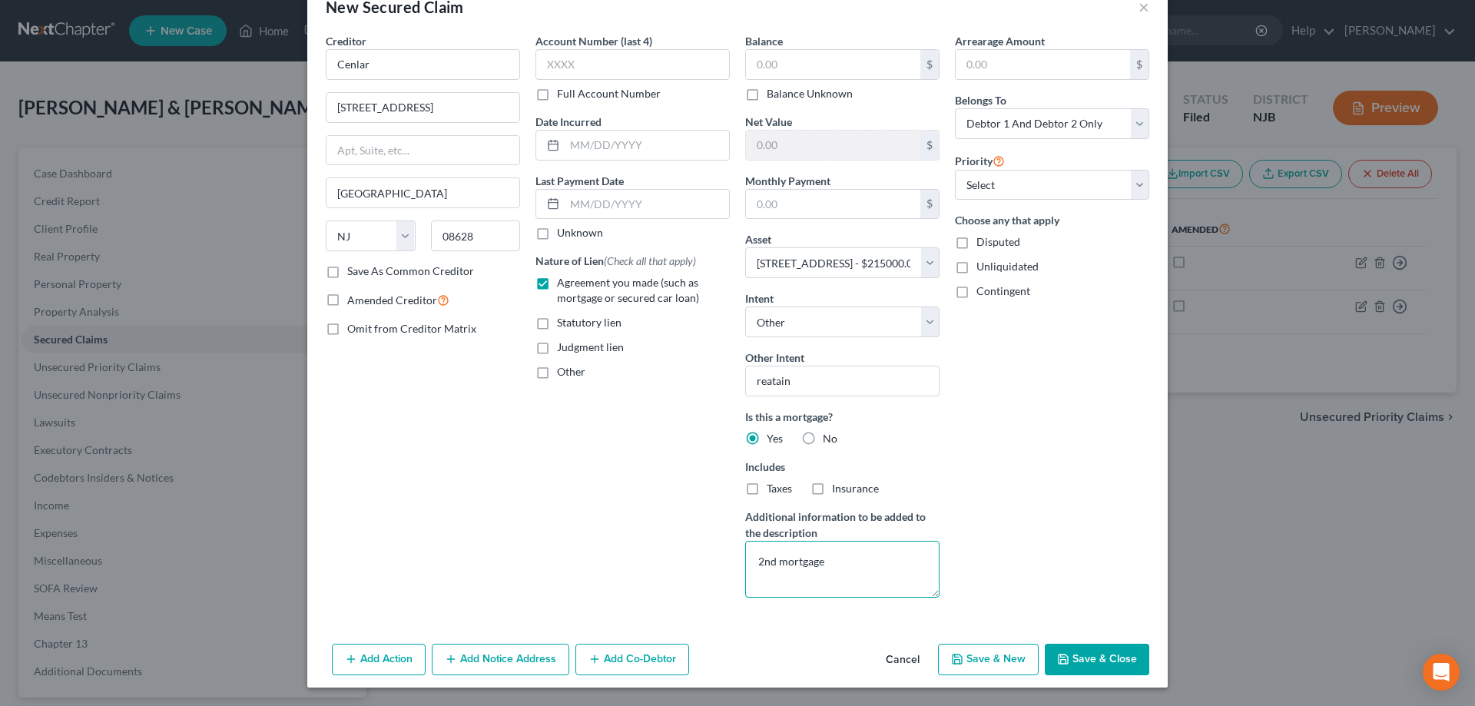
click at [745, 564] on textarea "2nd mortgage" at bounding box center [842, 569] width 194 height 57
click at [803, 565] on textarea "1st mortagge (servicer)" at bounding box center [842, 569] width 194 height 57
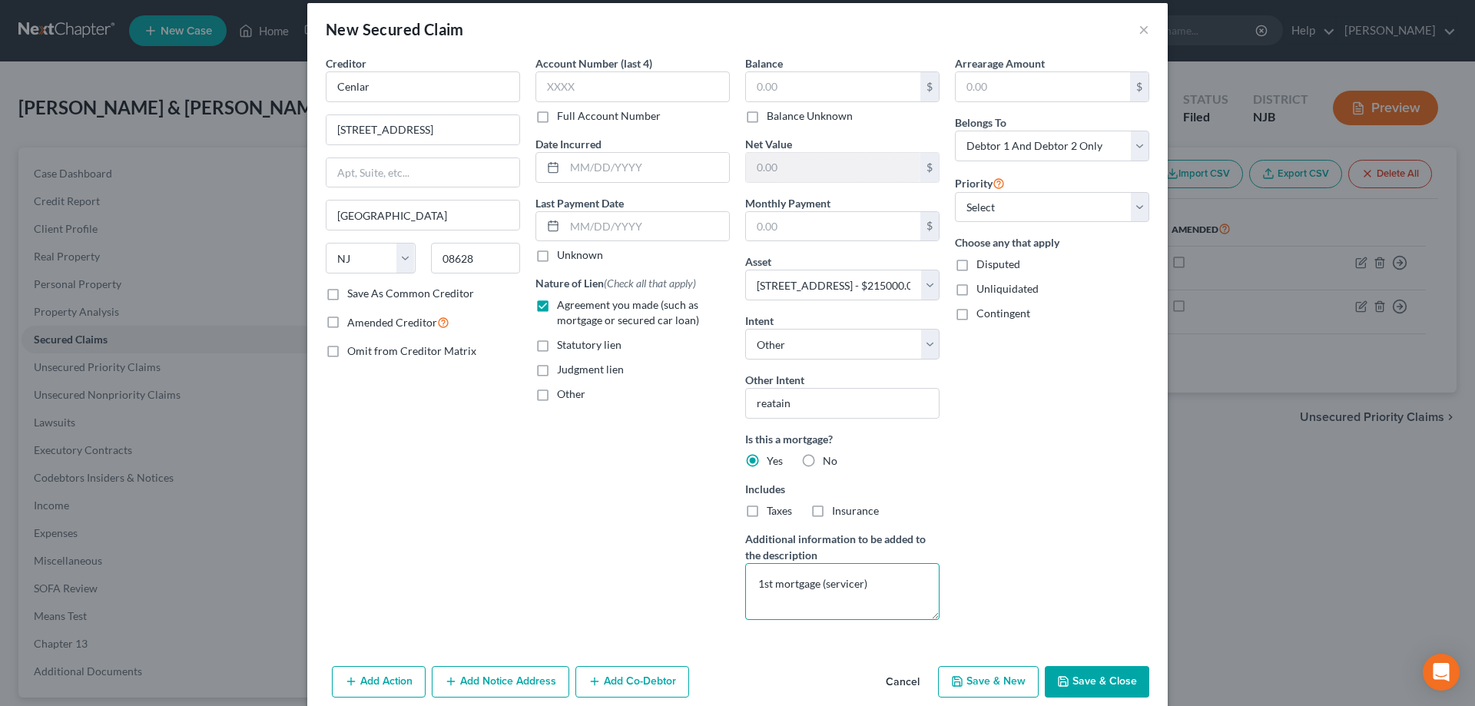
scroll to position [0, 0]
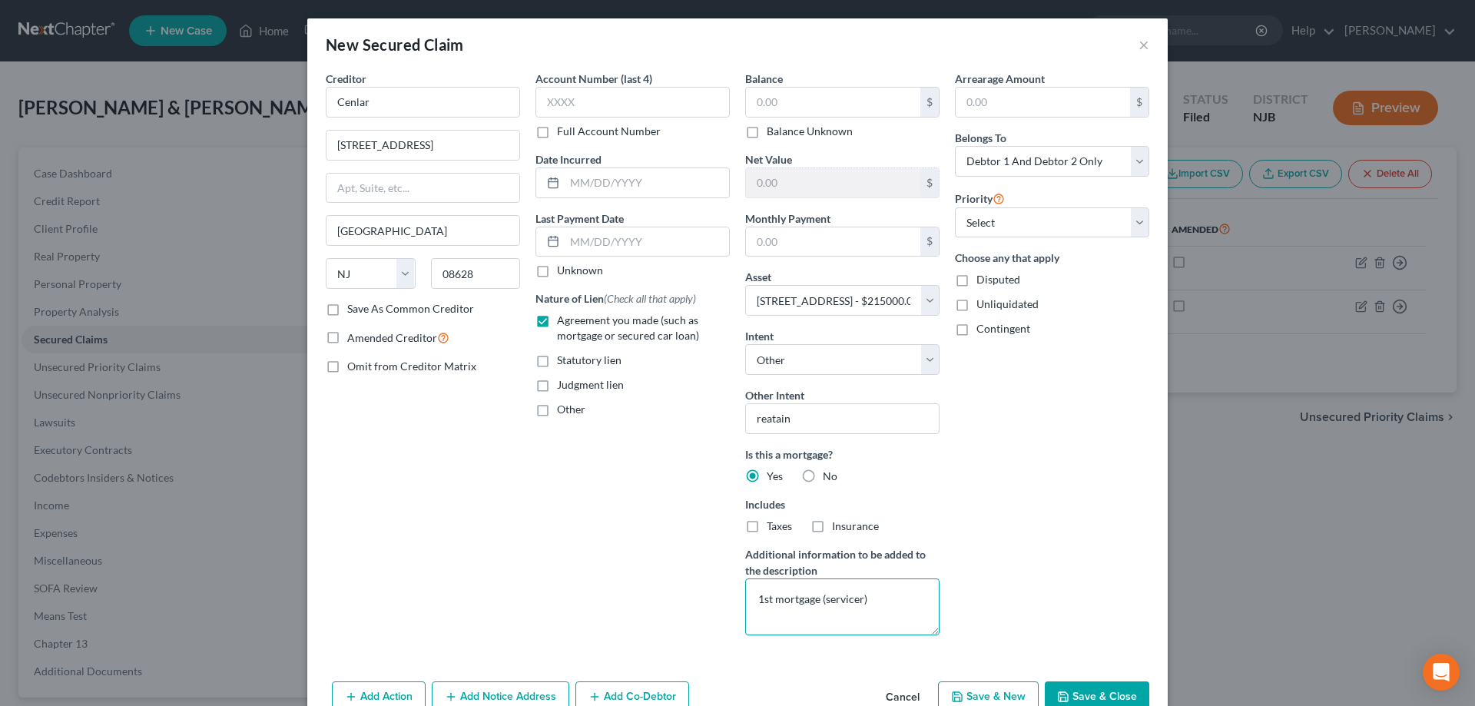
type textarea "1st mortgage (servicer)"
click at [1109, 694] on button "Save & Close" at bounding box center [1097, 697] width 104 height 32
select select
